Goal: Task Accomplishment & Management: Use online tool/utility

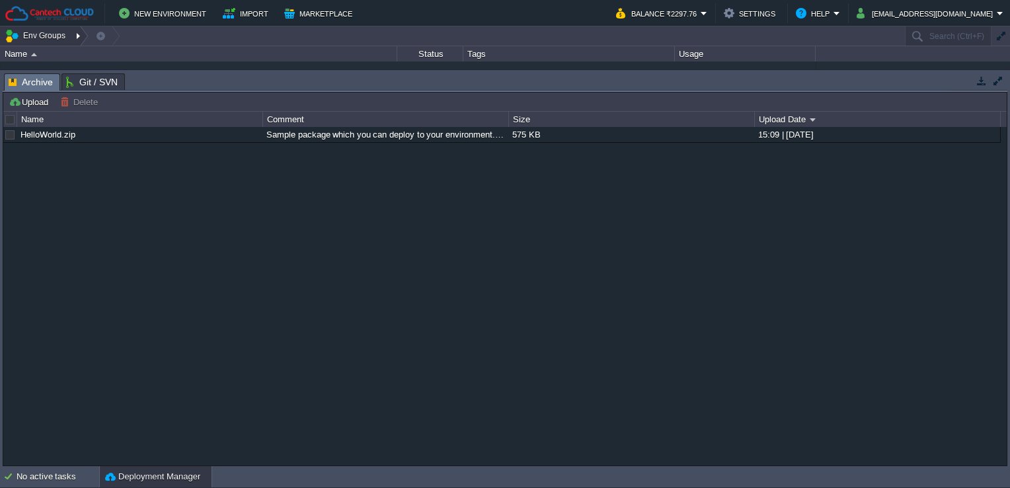
click at [47, 31] on button "Env Groups" at bounding box center [37, 35] width 65 height 19
click at [72, 168] on div "HelloWorld.zip Sample package which you can deploy to your environment. Feel fr…" at bounding box center [505, 296] width 1004 height 339
click at [28, 120] on div "Name" at bounding box center [140, 119] width 245 height 15
click at [42, 134] on link "HelloWorld.zip" at bounding box center [47, 135] width 55 height 10
click at [142, 476] on button "Deployment Manager" at bounding box center [152, 476] width 95 height 13
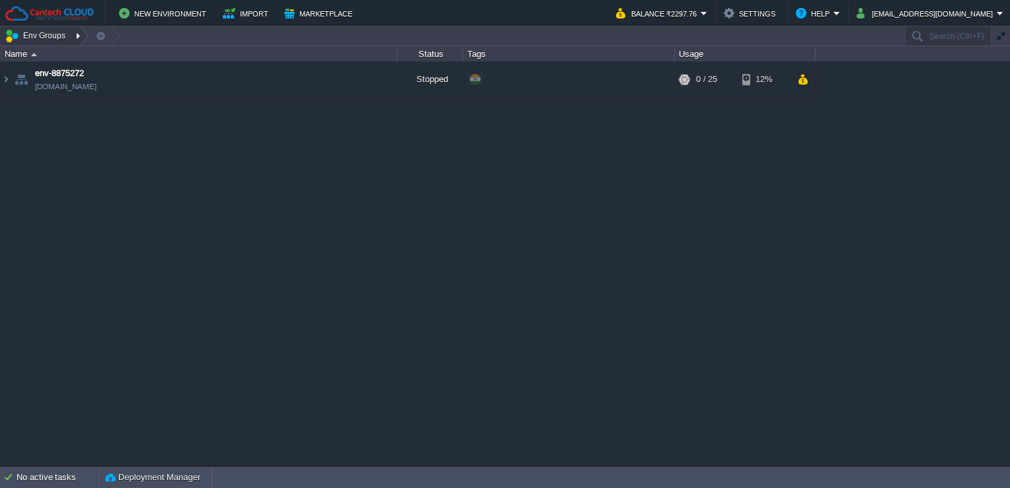
click at [71, 38] on div at bounding box center [80, 35] width 18 height 19
click at [180, 142] on div "env-8875272 [DOMAIN_NAME] Stopped + Add to Env Group RAM 0% CPU 0% 0 / 25 12%" at bounding box center [505, 263] width 1010 height 405
click at [4, 81] on img at bounding box center [6, 79] width 11 height 36
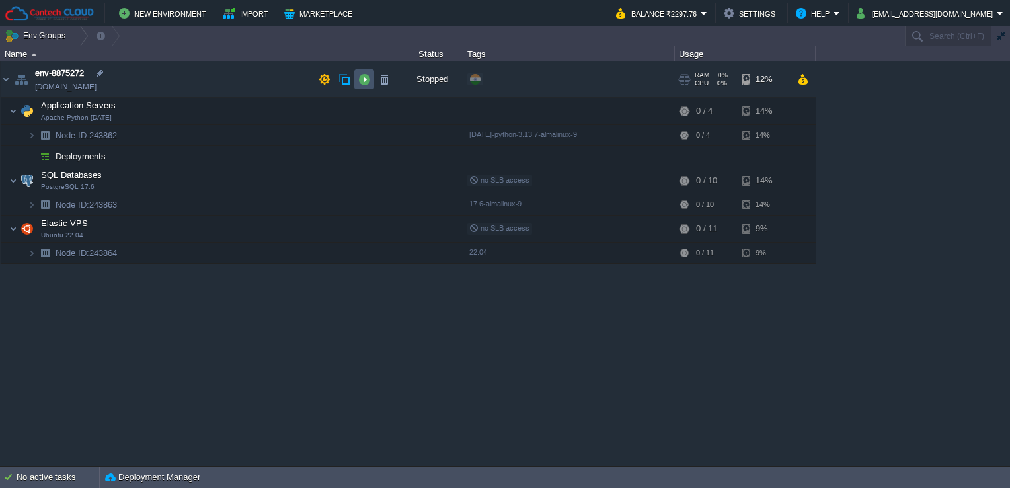
click at [370, 78] on button "button" at bounding box center [364, 79] width 12 height 12
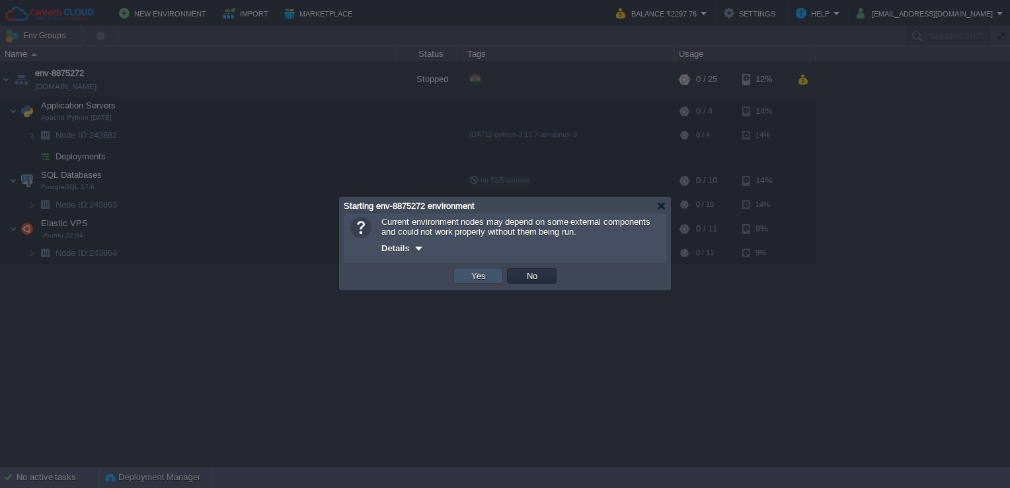
click at [471, 274] on button "Yes" at bounding box center [478, 276] width 22 height 12
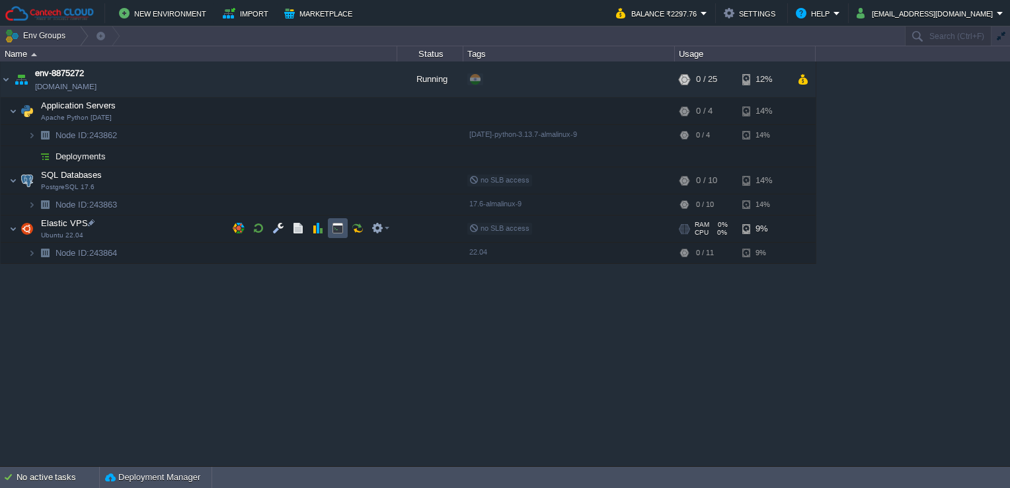
click at [342, 224] on button "button" at bounding box center [338, 228] width 12 height 12
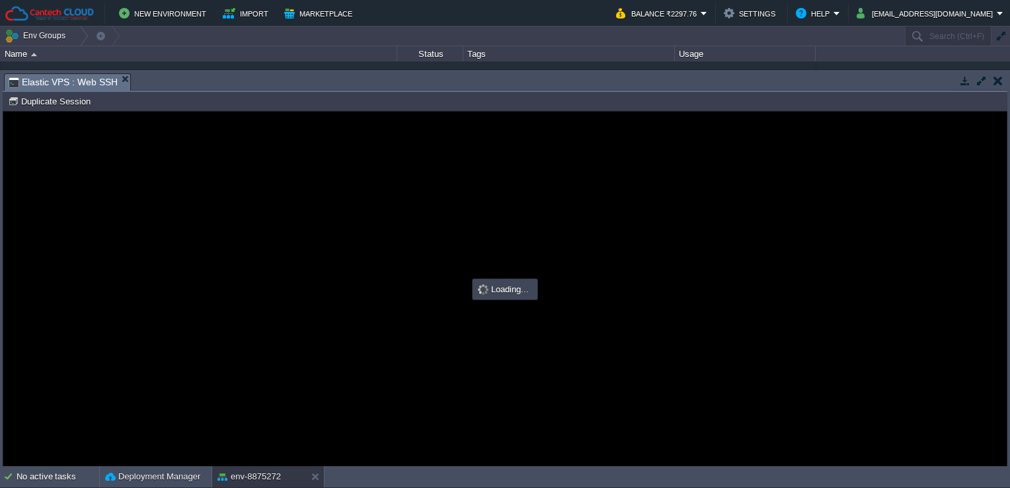
type input "#000000"
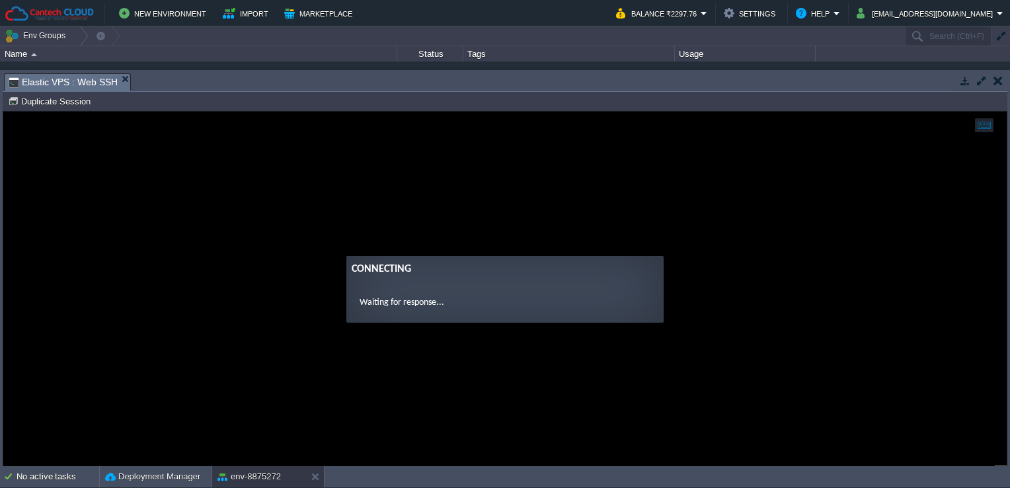
click at [508, 239] on guac-modal "Connecting Waiting for response..." at bounding box center [505, 289] width 1004 height 354
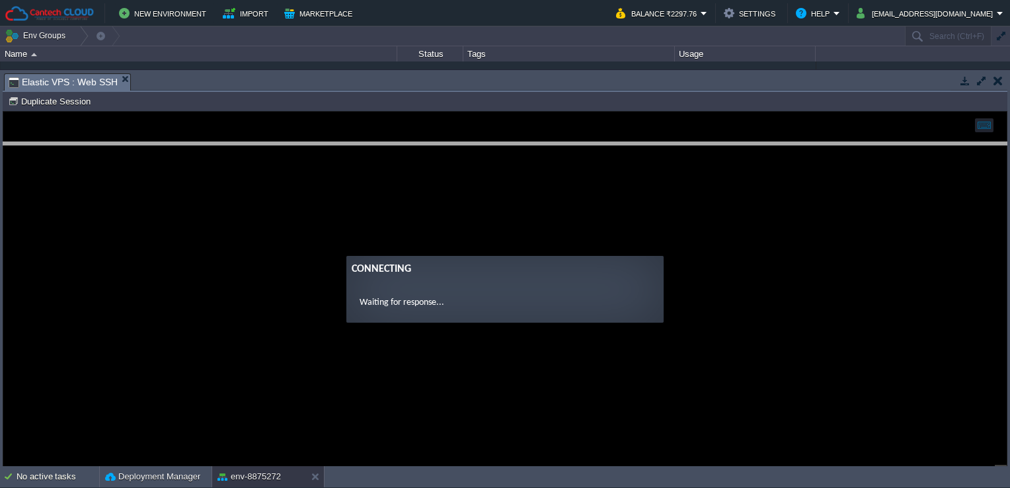
drag, startPoint x: 124, startPoint y: 75, endPoint x: 131, endPoint y: 186, distance: 111.3
click at [131, 186] on body "New Environment Import Marketplace Bonus ₹0.00 Upgrade Account Balance ₹2297.76…" at bounding box center [505, 244] width 1010 height 488
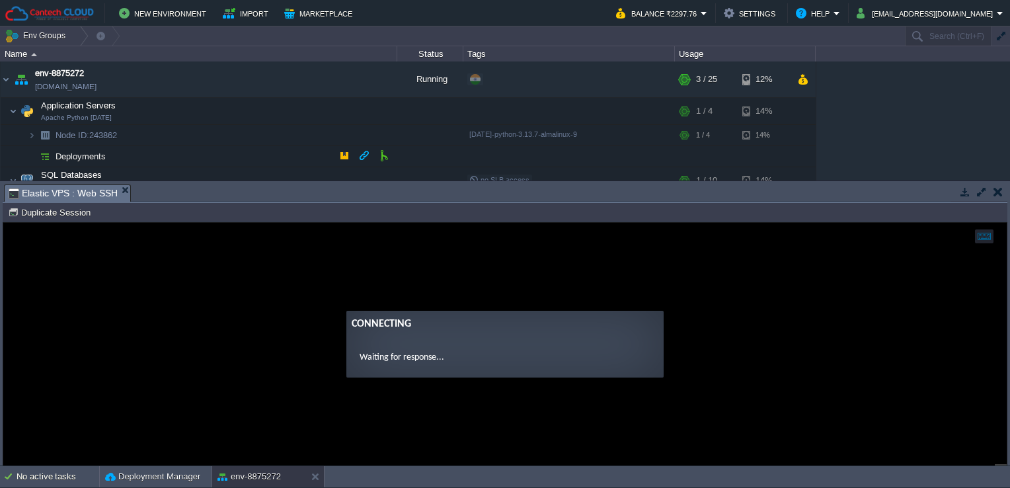
scroll to position [82, 0]
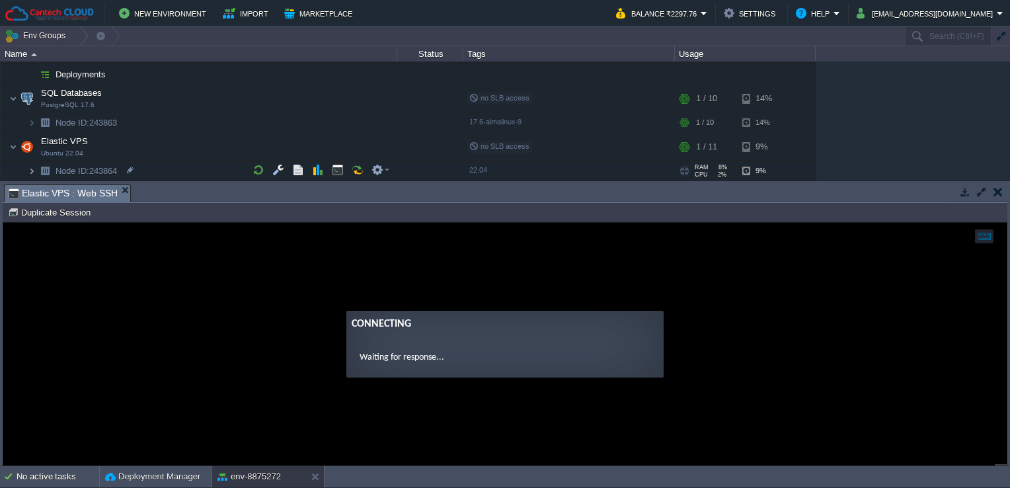
click at [32, 165] on img at bounding box center [32, 171] width 8 height 20
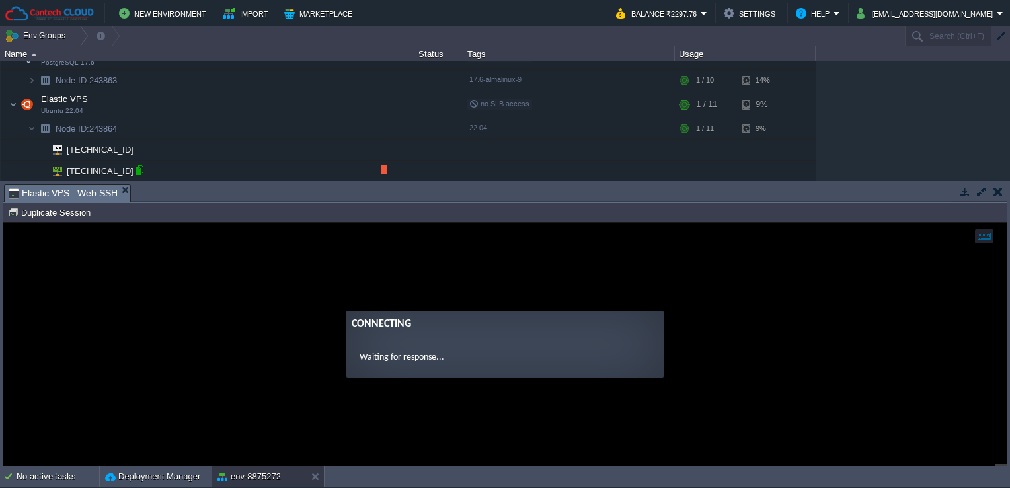
click at [139, 169] on div at bounding box center [140, 170] width 12 height 12
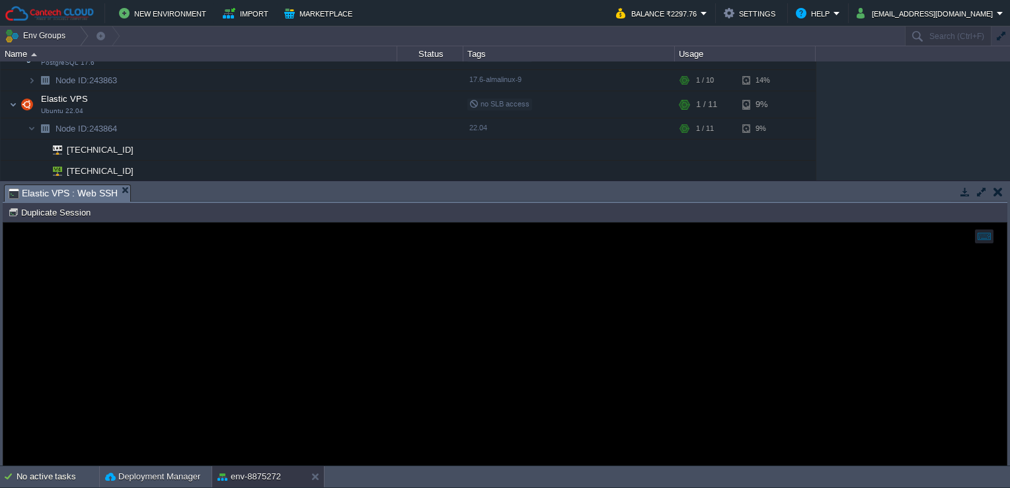
scroll to position [0, 0]
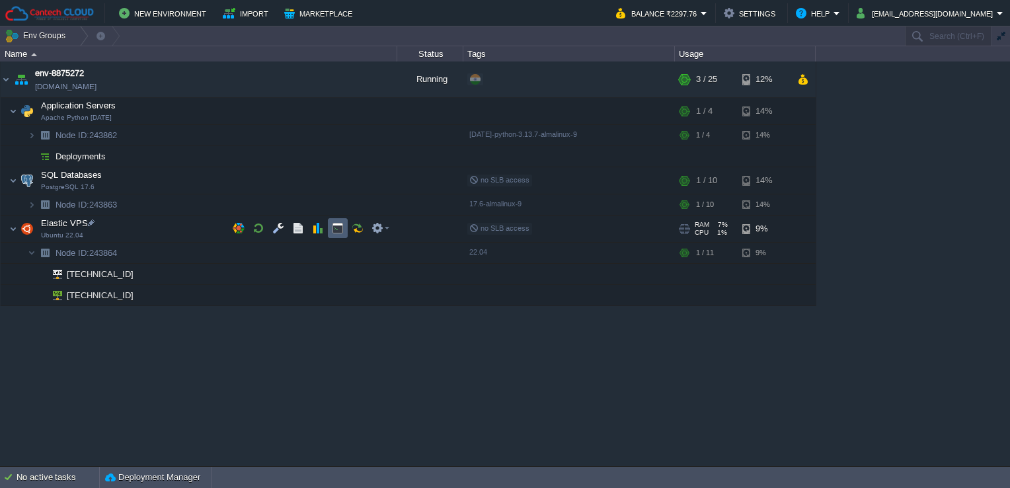
click at [330, 223] on td at bounding box center [338, 228] width 20 height 20
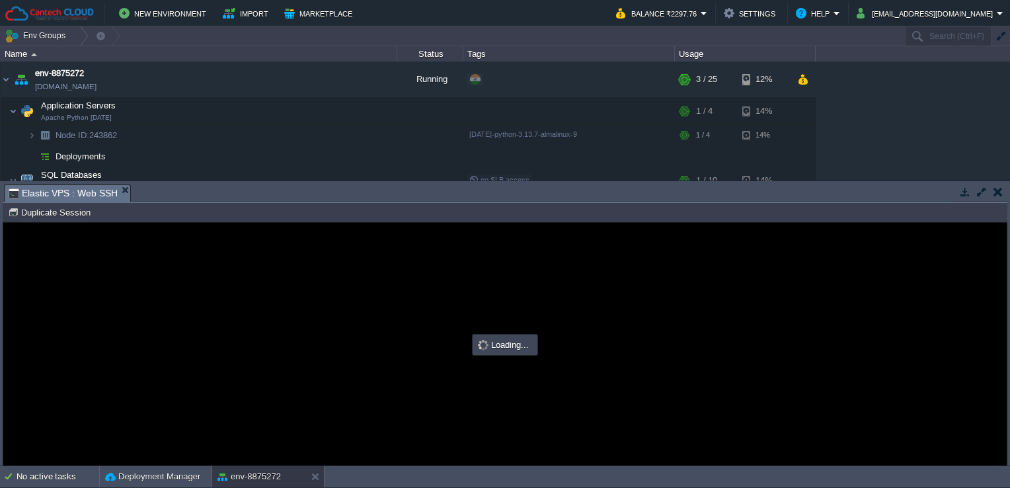
type input "#000000"
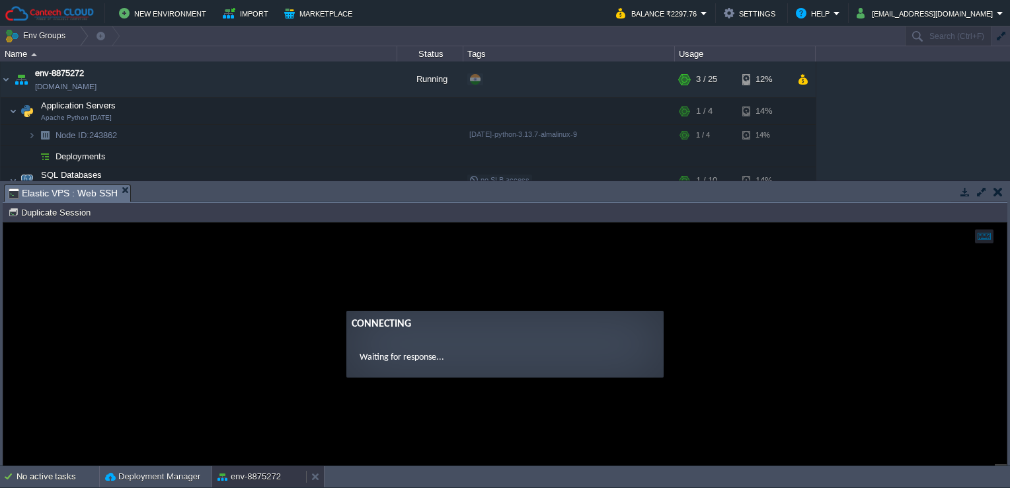
click at [261, 466] on div "env-8875272" at bounding box center [259, 476] width 94 height 21
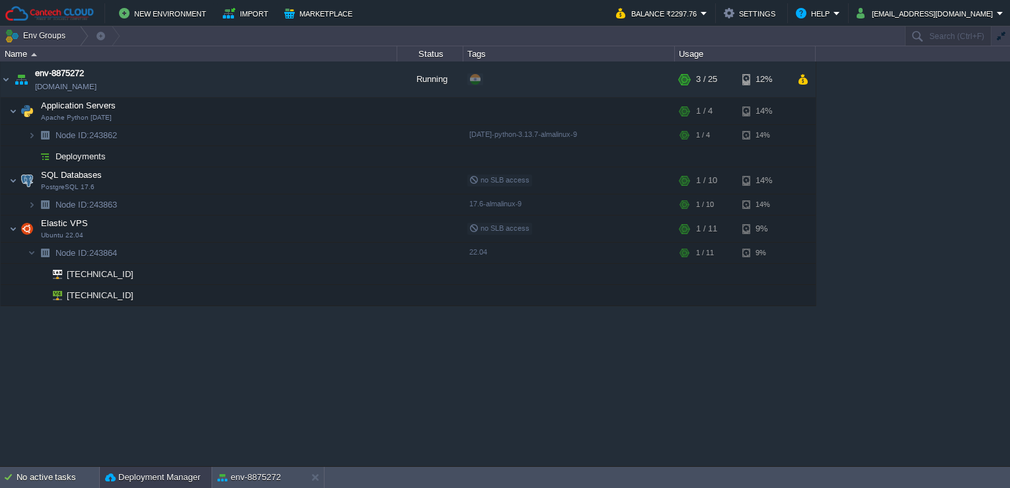
click at [184, 472] on button "Deployment Manager" at bounding box center [152, 477] width 95 height 13
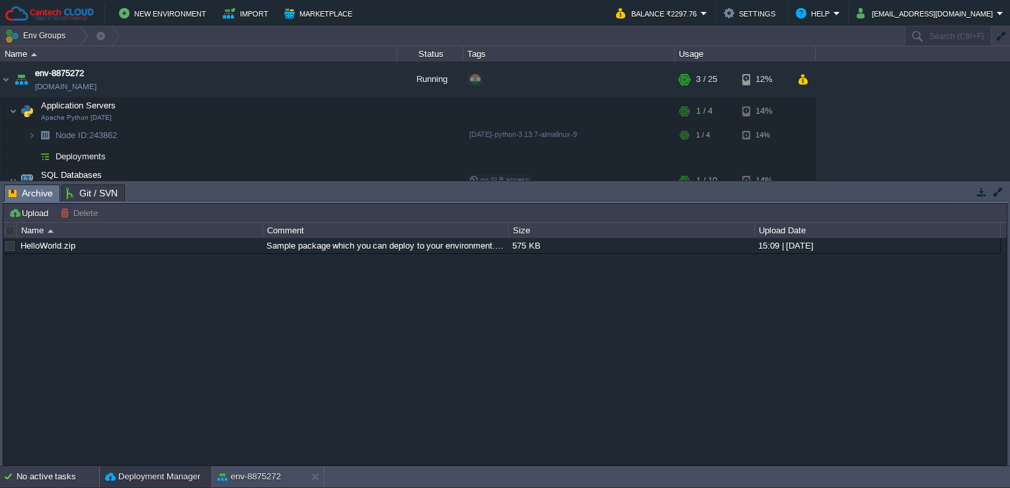
click at [65, 467] on div "No active tasks" at bounding box center [58, 476] width 83 height 21
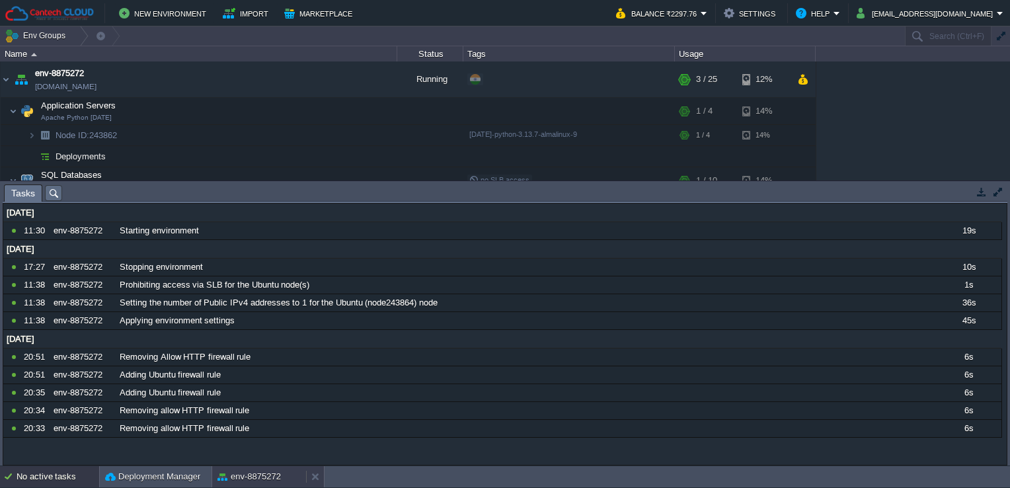
click at [268, 469] on div "env-8875272" at bounding box center [259, 476] width 94 height 21
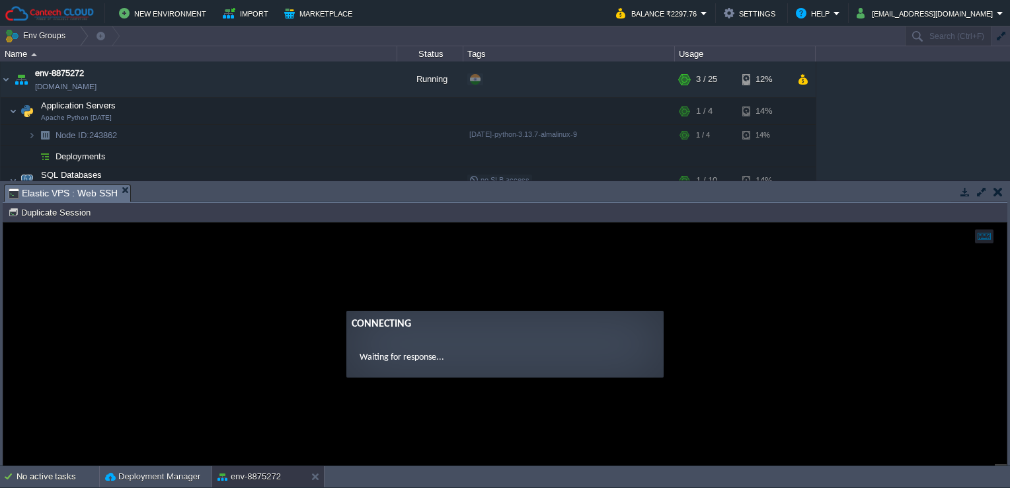
click at [532, 316] on div "Connecting" at bounding box center [505, 324] width 307 height 16
click at [71, 218] on button "Duplicate Session" at bounding box center [51, 212] width 87 height 12
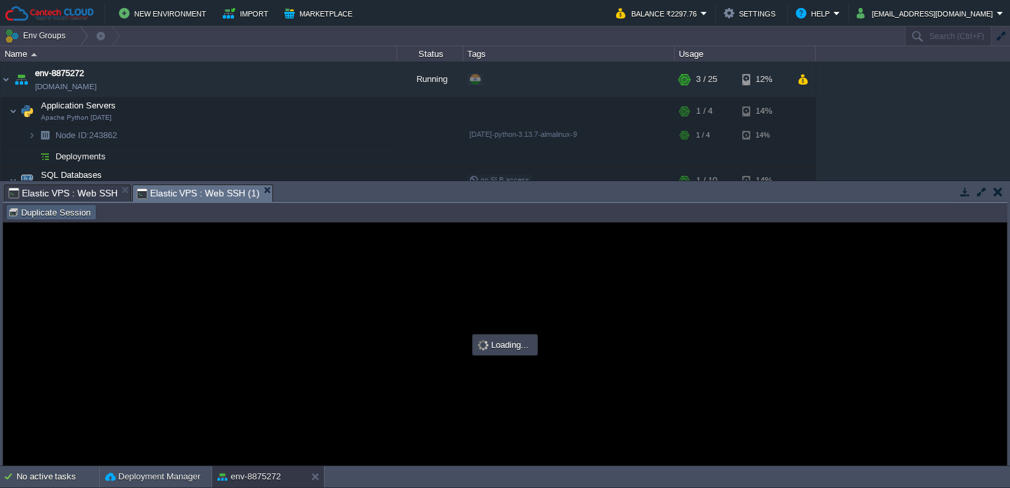
type input "#000000"
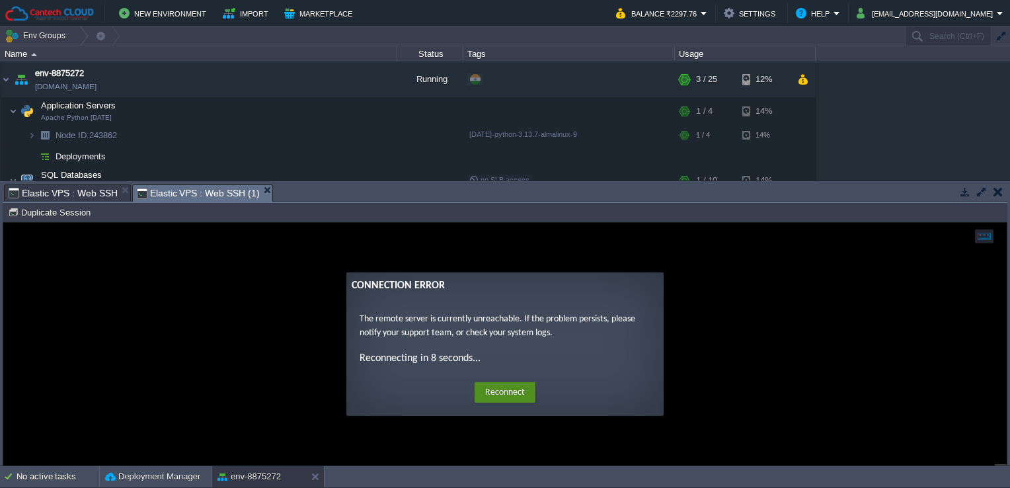
click at [512, 389] on button "Reconnect" at bounding box center [505, 392] width 61 height 21
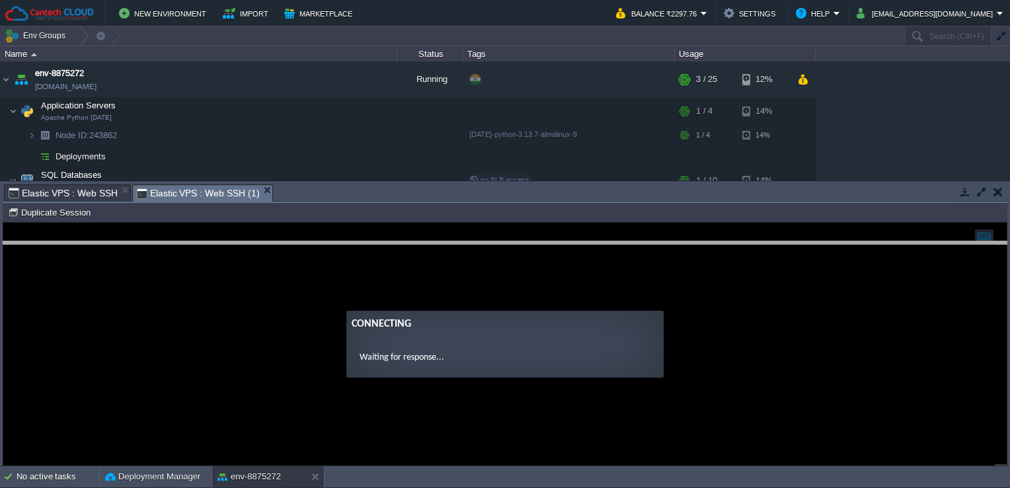
drag, startPoint x: 590, startPoint y: 198, endPoint x: 600, endPoint y: 255, distance: 57.7
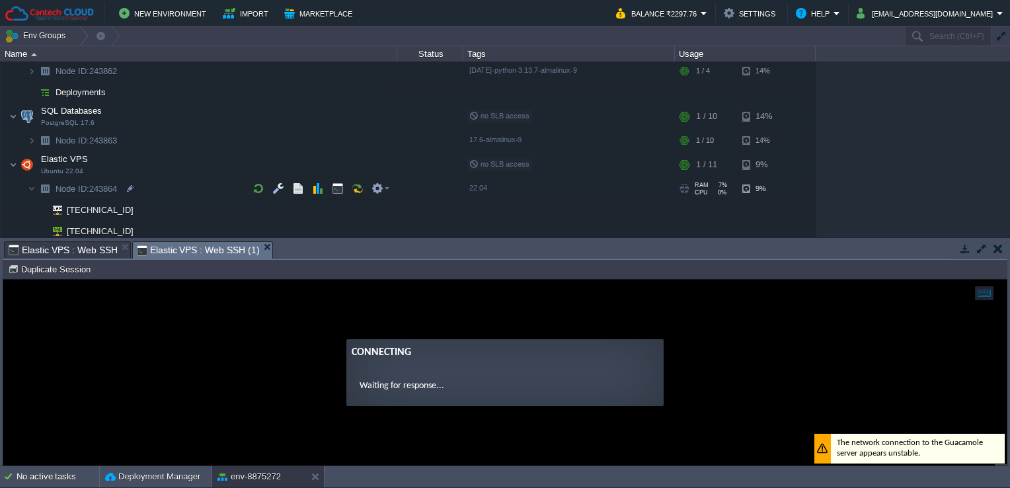
scroll to position [67, 0]
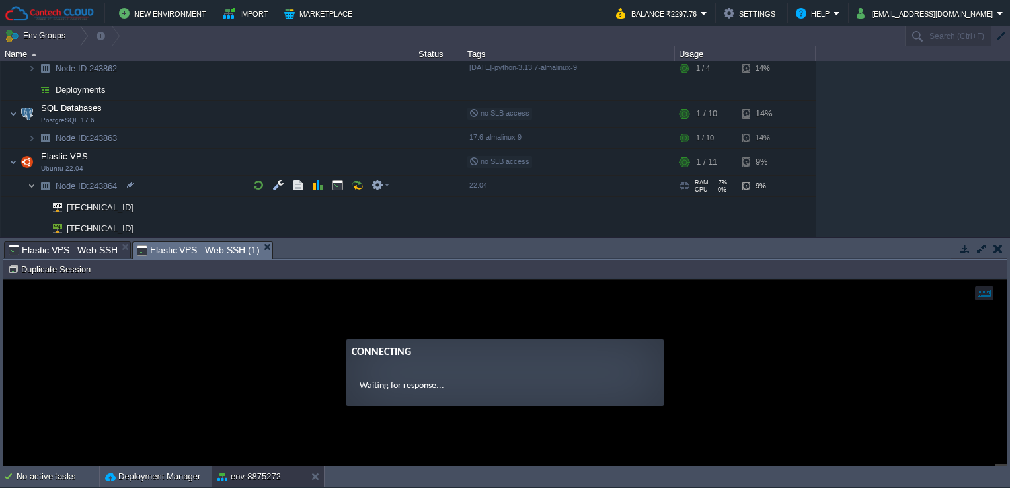
click at [32, 186] on img at bounding box center [32, 186] width 8 height 20
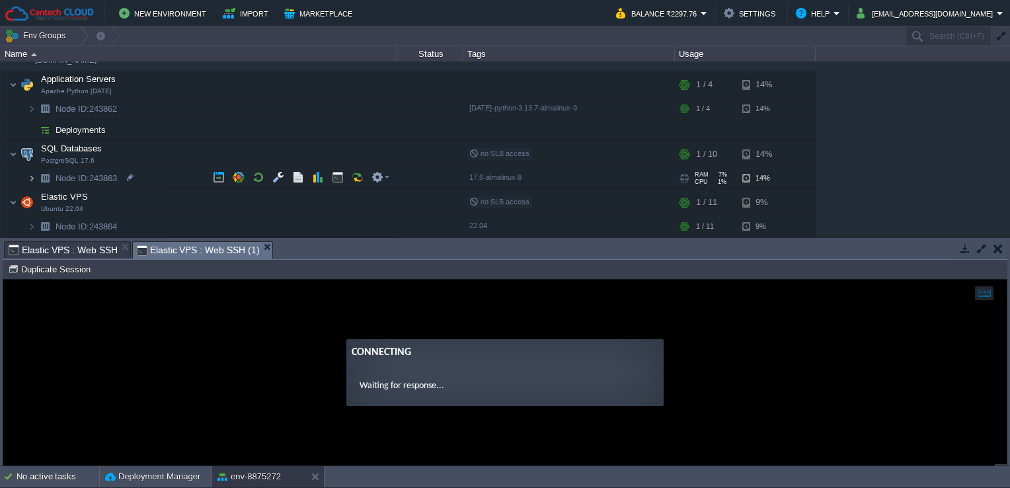
scroll to position [25, 0]
click at [31, 223] on img at bounding box center [32, 228] width 8 height 20
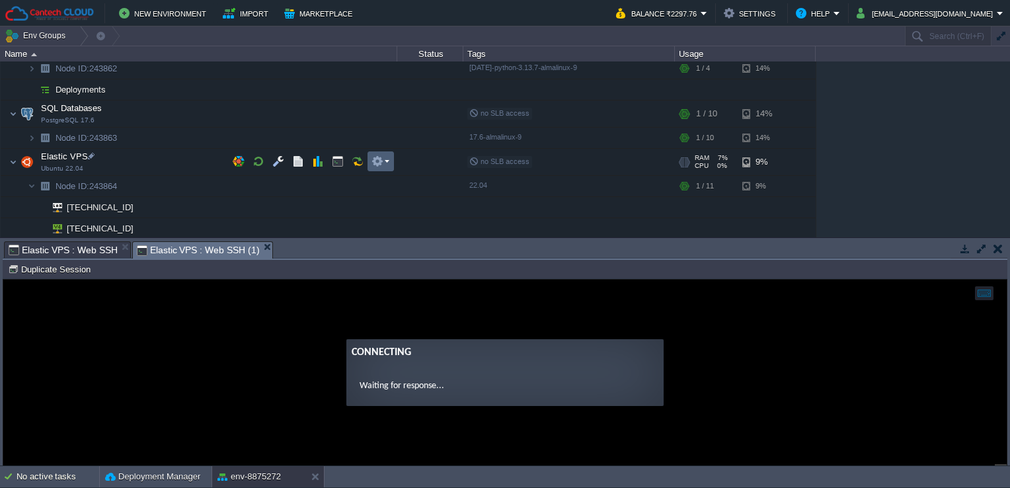
click at [391, 166] on td at bounding box center [381, 161] width 26 height 20
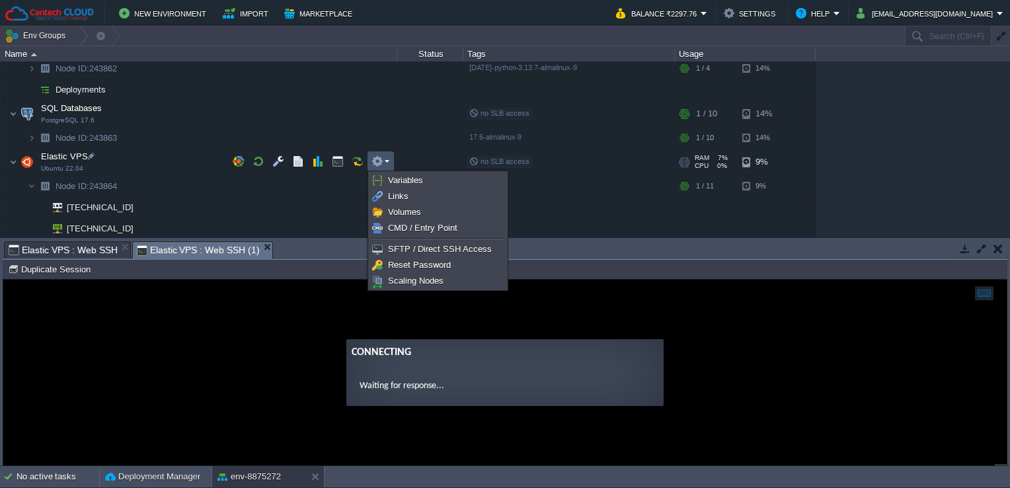
click at [391, 166] on td at bounding box center [381, 161] width 26 height 20
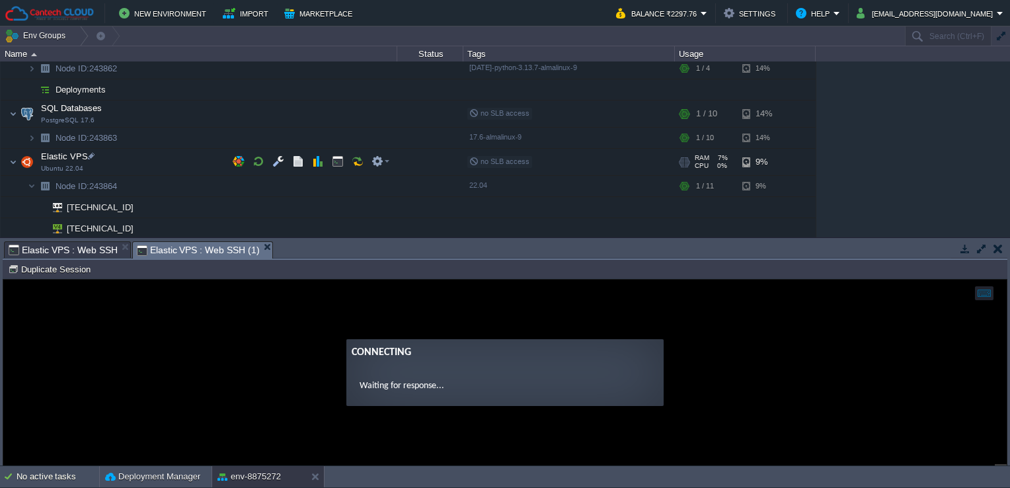
click at [525, 160] on span "no SLB access" at bounding box center [499, 161] width 60 height 8
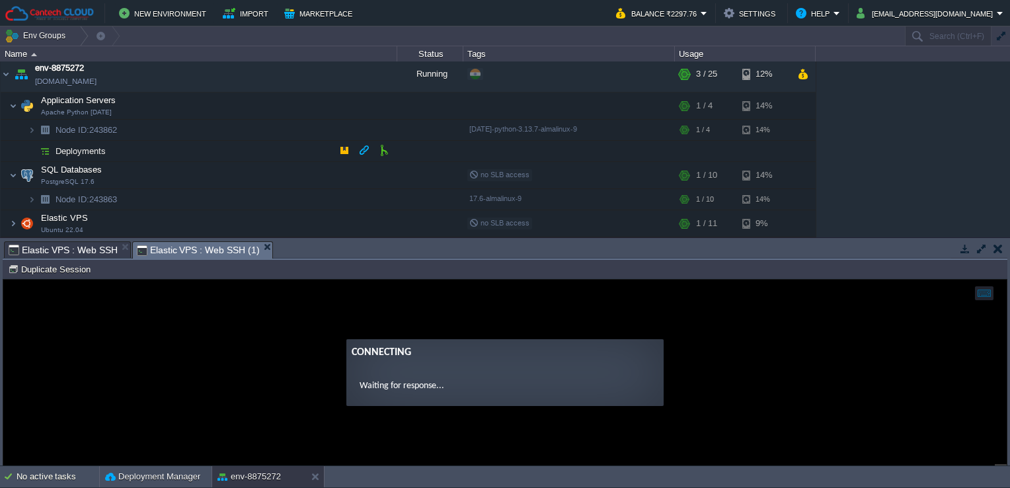
scroll to position [4, 0]
click at [13, 221] on img at bounding box center [13, 225] width 8 height 26
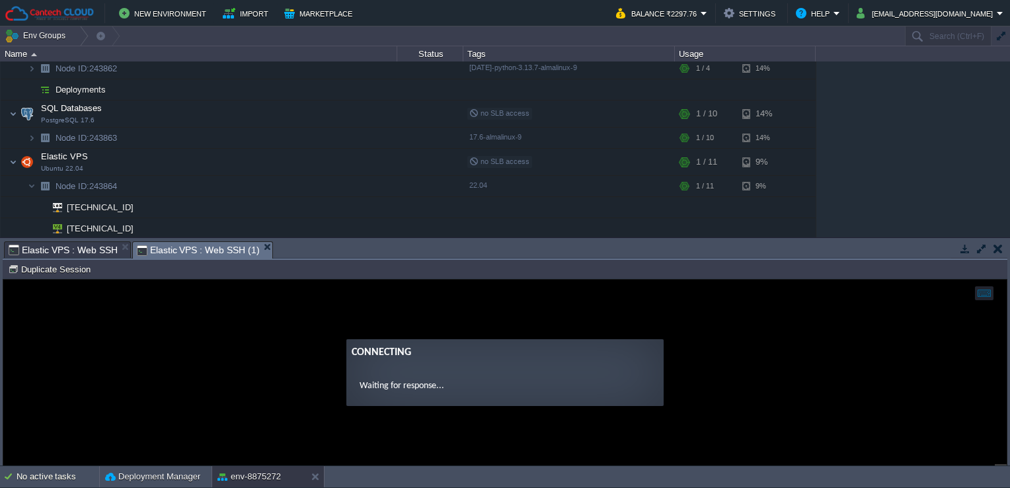
click at [986, 291] on guac-modal "Connecting Waiting for response..." at bounding box center [505, 373] width 1004 height 186
click at [139, 227] on div at bounding box center [140, 228] width 12 height 12
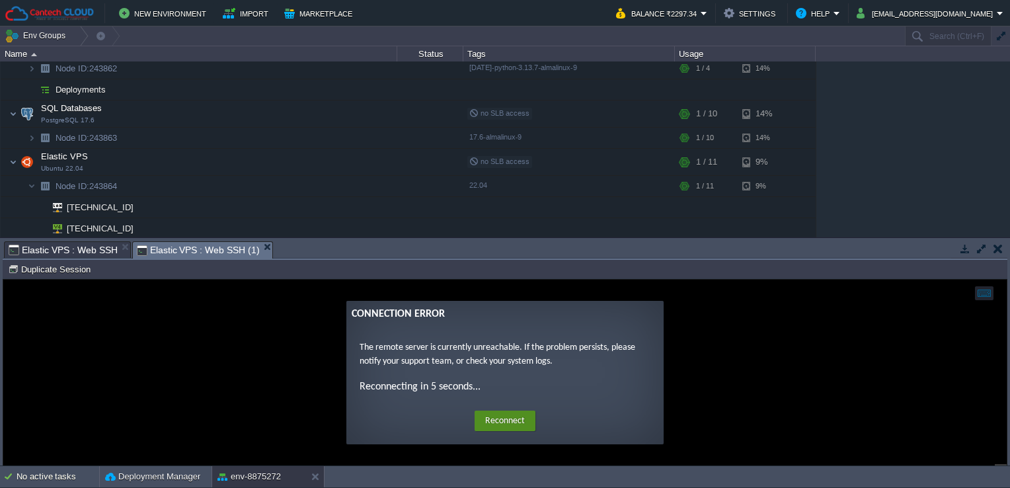
click at [506, 415] on button "Reconnect" at bounding box center [505, 421] width 61 height 21
click at [489, 422] on button "Reconnect" at bounding box center [505, 421] width 61 height 21
